Goal: Navigation & Orientation: Find specific page/section

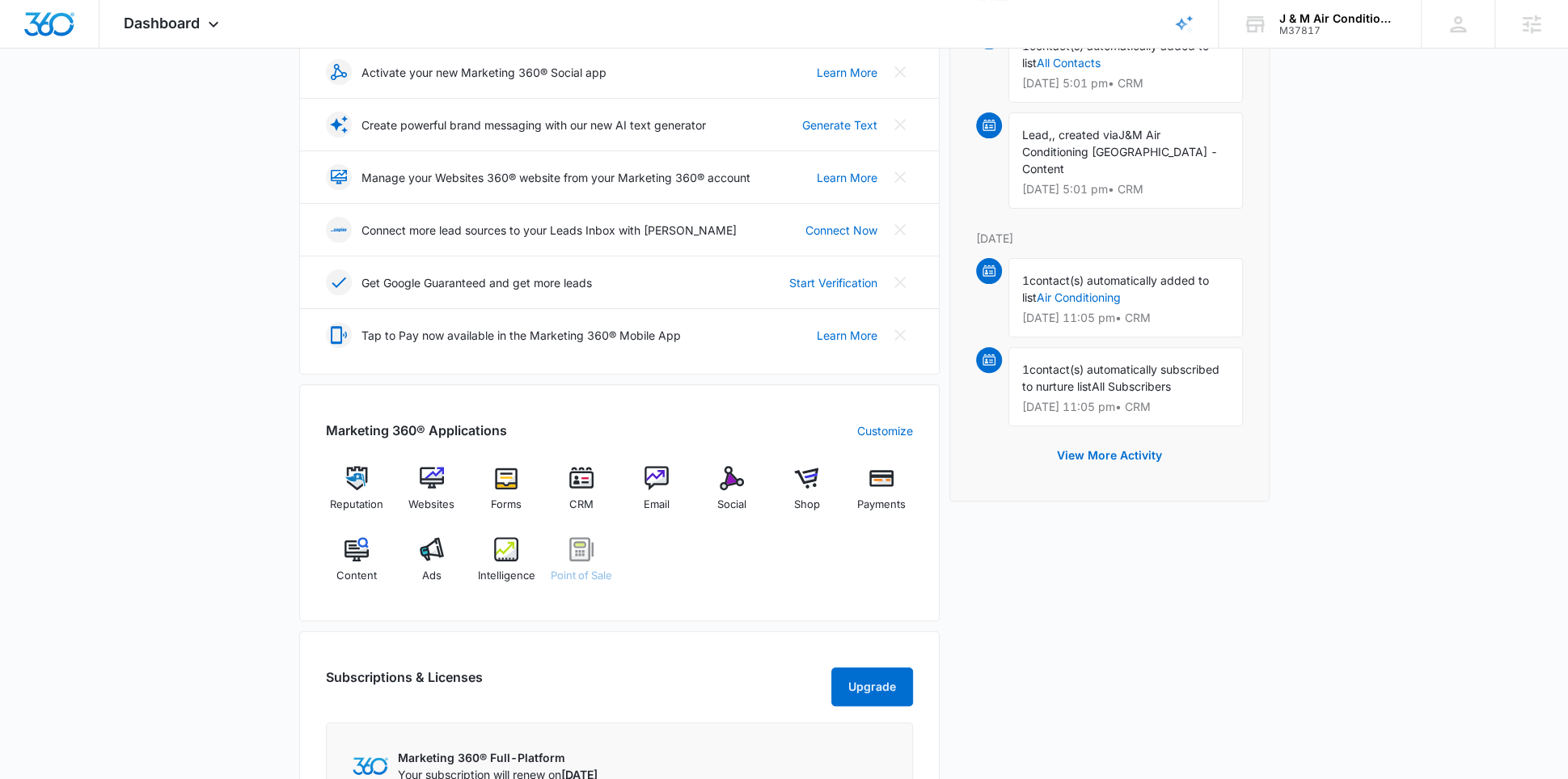
scroll to position [300, 0]
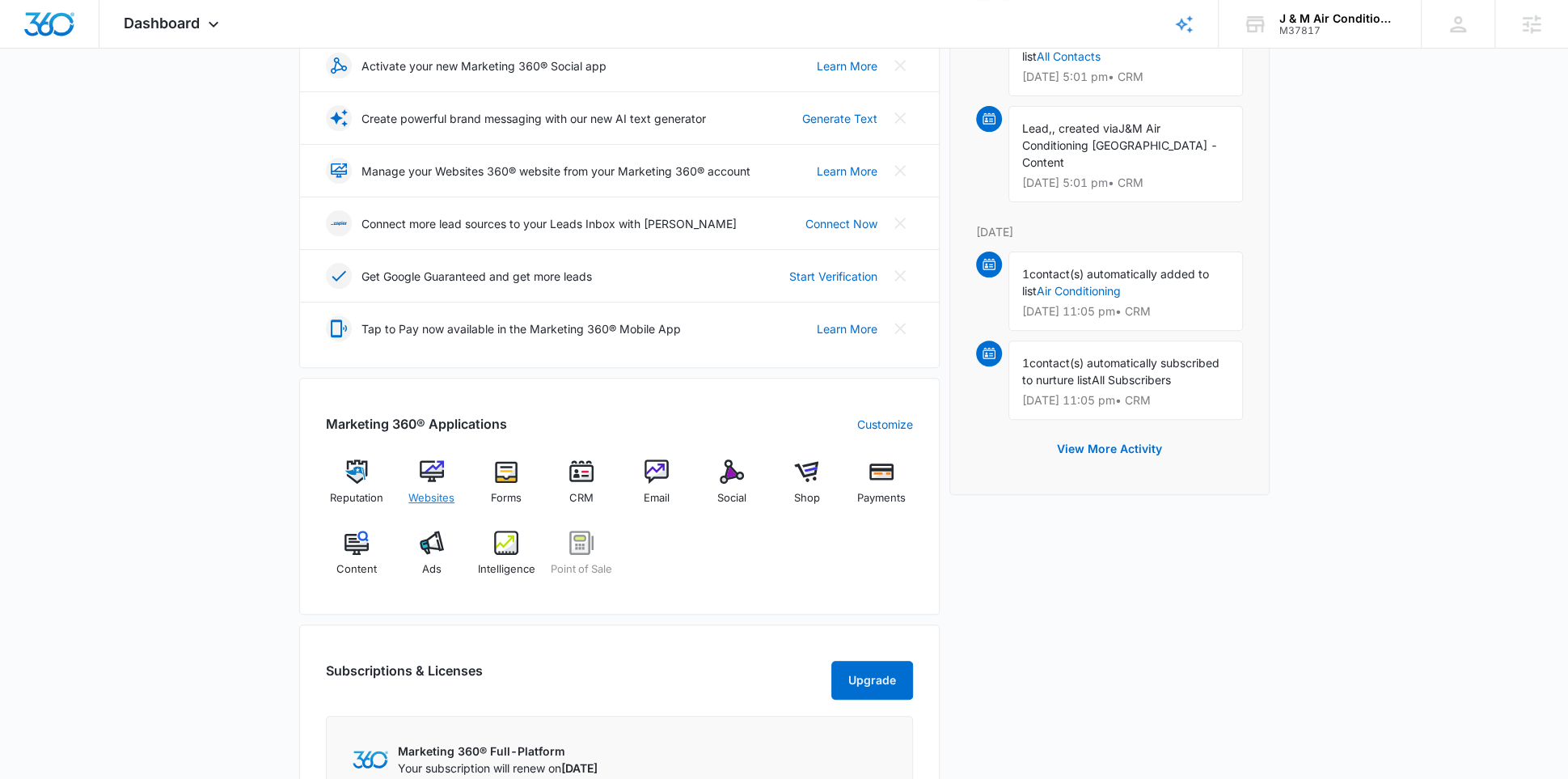
click at [438, 463] on img at bounding box center [432, 471] width 25 height 25
